Goal: Check status: Check status

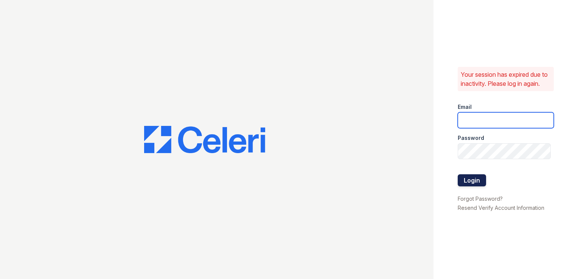
type input "springparc.pm@cafmanagement.com"
click at [475, 184] on button "Login" at bounding box center [472, 180] width 28 height 12
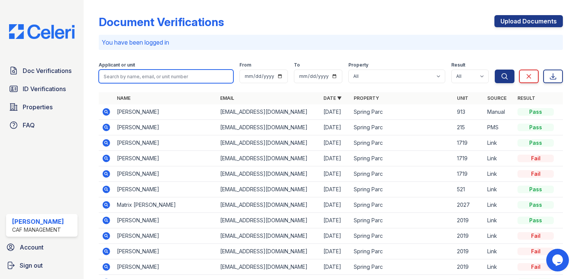
click at [124, 72] on input "search" at bounding box center [166, 77] width 135 height 14
type input "brayan"
click at [495, 70] on button "Search" at bounding box center [505, 77] width 20 height 14
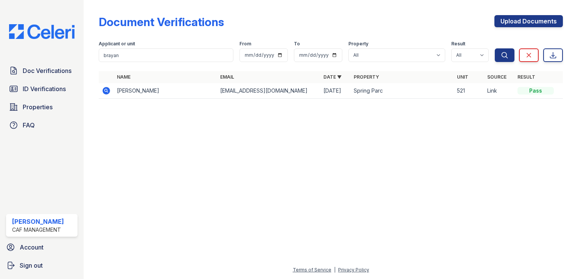
click at [109, 92] on icon at bounding box center [106, 91] width 8 height 8
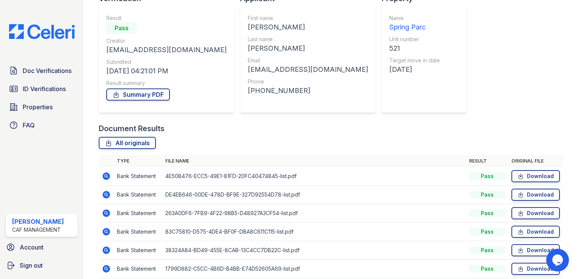
scroll to position [95, 0]
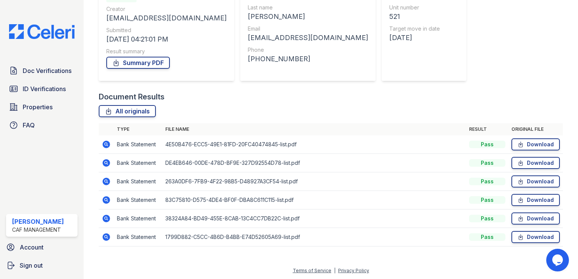
click at [103, 146] on icon at bounding box center [106, 145] width 8 height 8
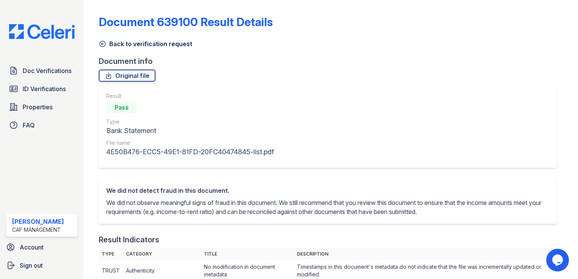
click at [101, 45] on icon at bounding box center [103, 44] width 8 height 8
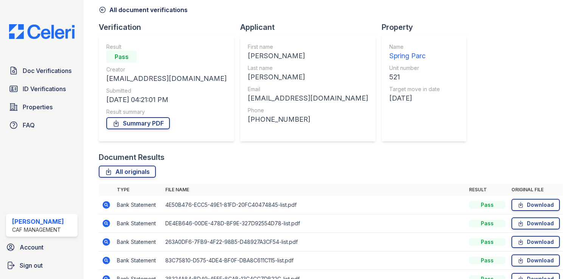
scroll to position [95, 0]
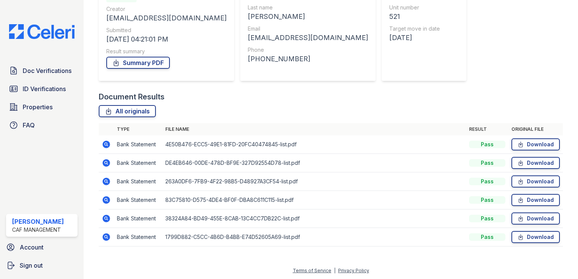
click at [108, 160] on icon at bounding box center [106, 163] width 8 height 8
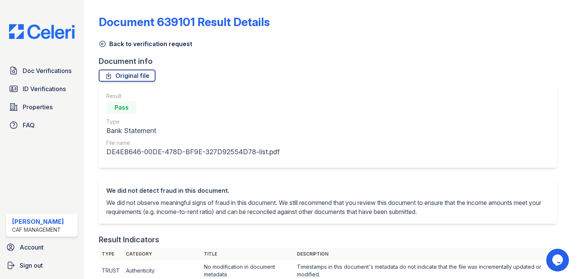
click at [106, 43] on icon at bounding box center [103, 44] width 6 height 6
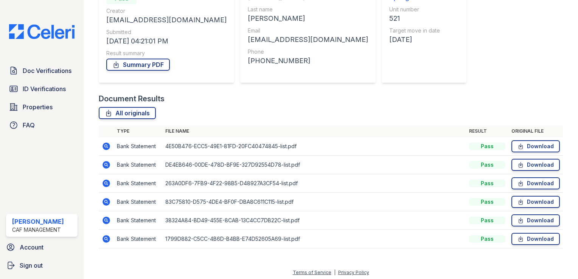
scroll to position [95, 0]
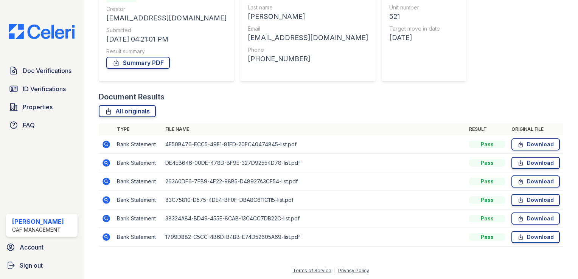
click at [109, 183] on icon at bounding box center [106, 182] width 8 height 8
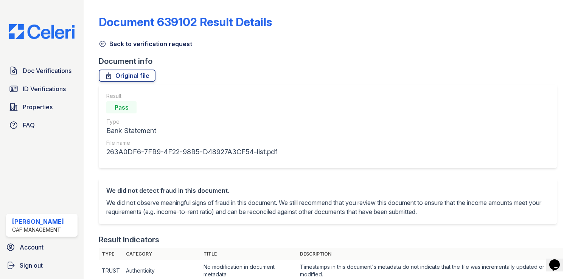
click at [104, 44] on icon at bounding box center [103, 44] width 8 height 8
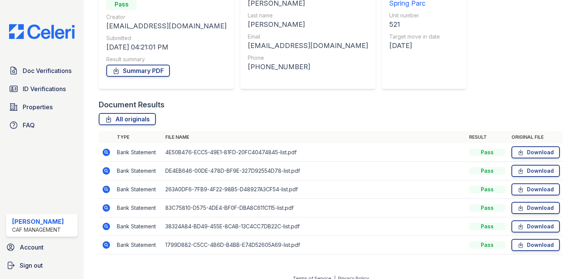
scroll to position [95, 0]
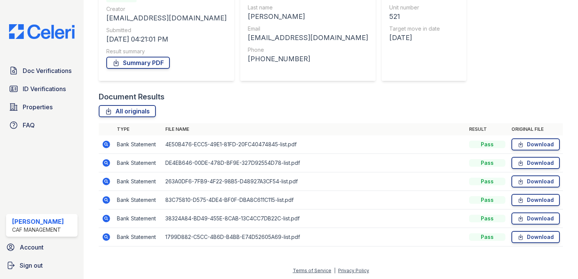
click at [106, 183] on icon at bounding box center [106, 182] width 8 height 8
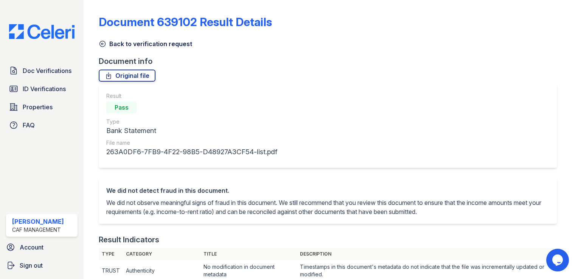
click at [101, 47] on icon at bounding box center [103, 44] width 8 height 8
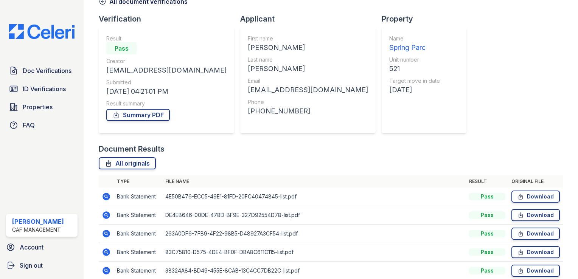
scroll to position [95, 0]
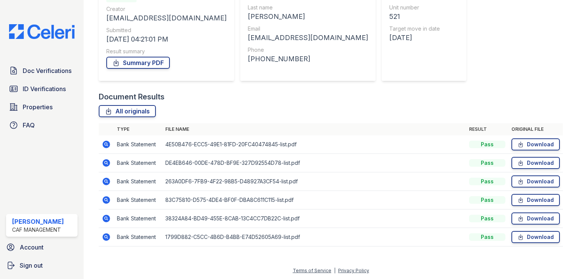
click at [104, 200] on icon at bounding box center [106, 200] width 9 height 9
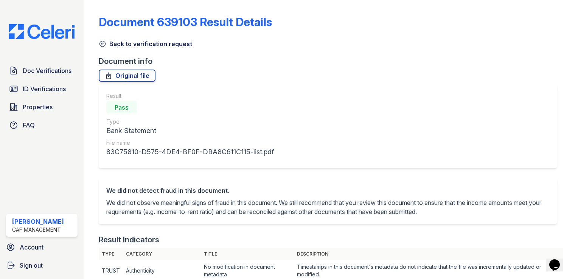
click at [104, 43] on icon at bounding box center [103, 44] width 8 height 8
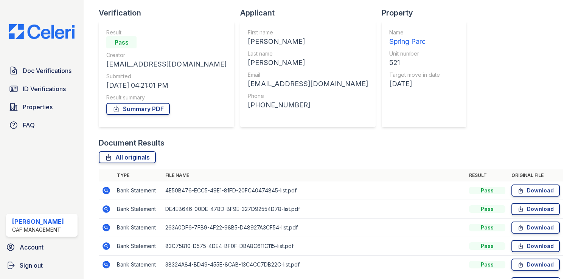
scroll to position [95, 0]
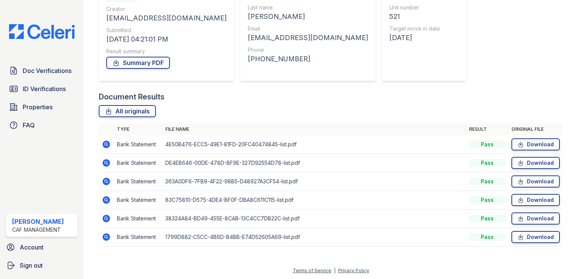
click at [105, 239] on icon at bounding box center [106, 237] width 8 height 8
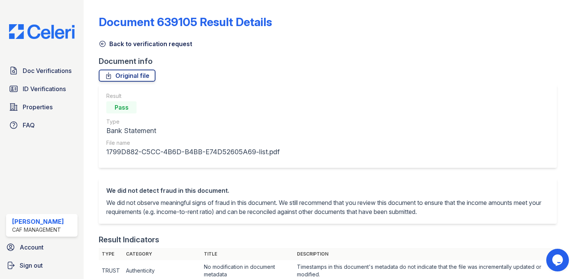
click at [104, 45] on icon at bounding box center [103, 44] width 8 height 8
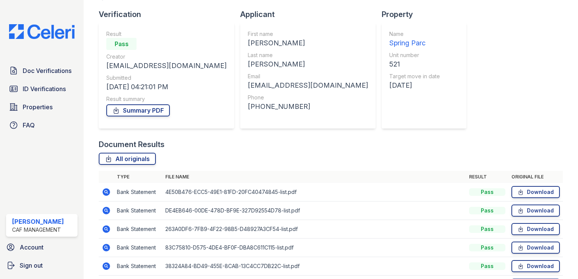
scroll to position [95, 0]
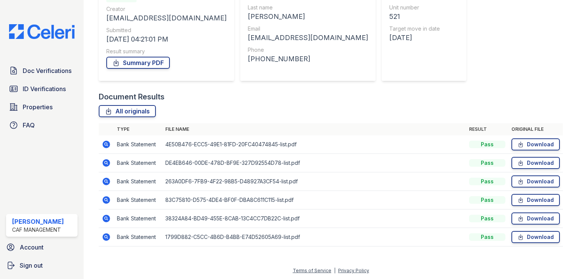
click at [104, 237] on icon at bounding box center [106, 237] width 8 height 8
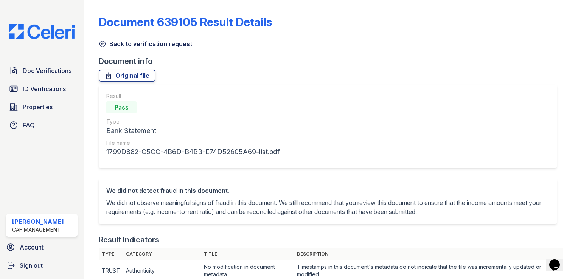
click at [103, 42] on icon at bounding box center [103, 44] width 8 height 8
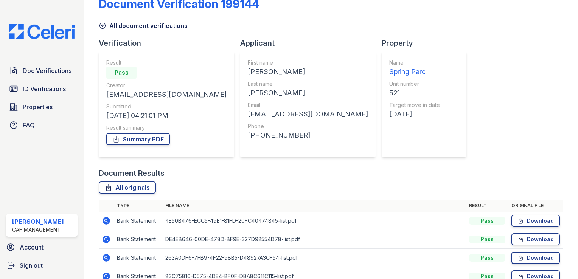
scroll to position [95, 0]
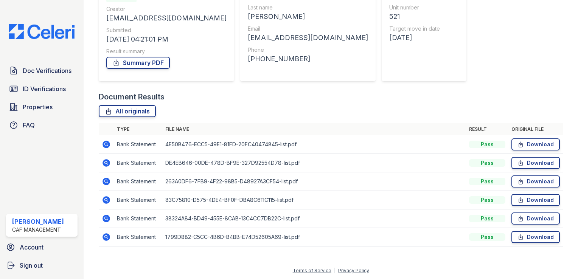
click at [106, 222] on icon at bounding box center [106, 218] width 9 height 9
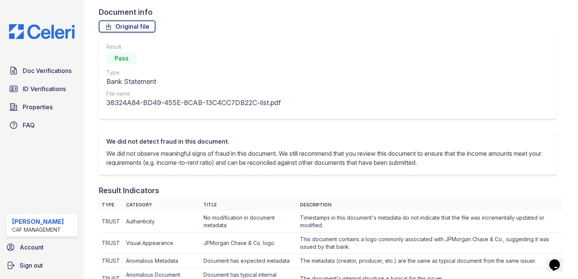
scroll to position [38, 0]
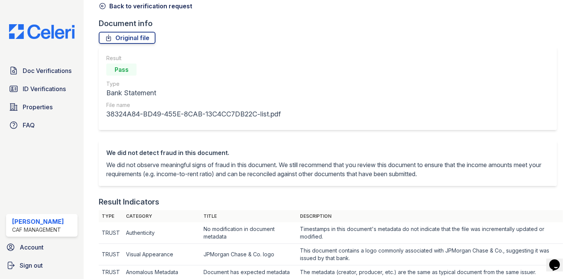
click at [100, 5] on icon at bounding box center [103, 6] width 8 height 8
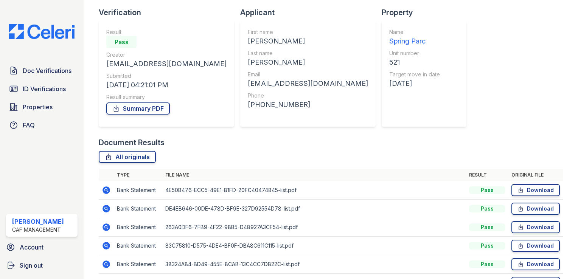
scroll to position [95, 0]
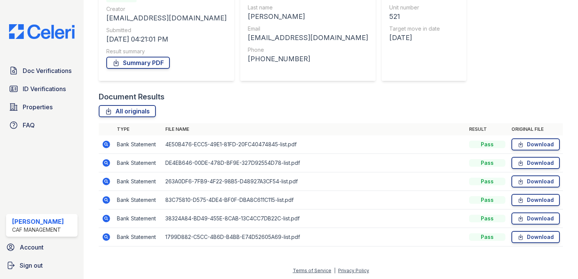
click at [106, 198] on icon at bounding box center [106, 200] width 9 height 9
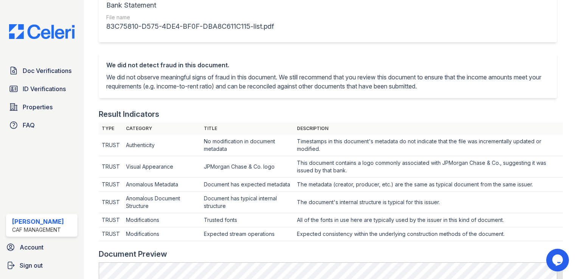
scroll to position [227, 0]
